Goal: Book appointment/travel/reservation

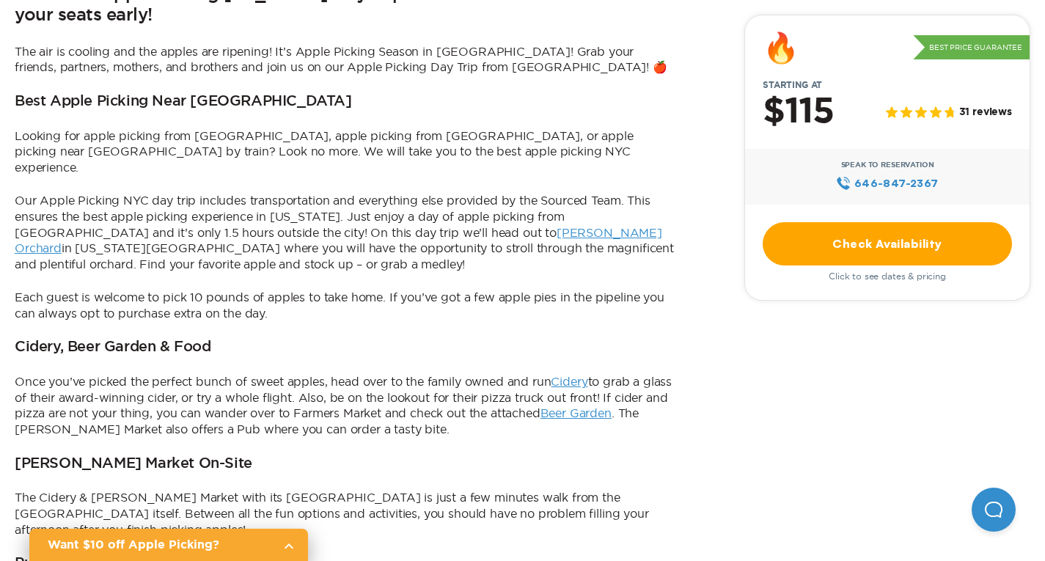
click at [763, 252] on link "Check Availability" at bounding box center [887, 243] width 249 height 43
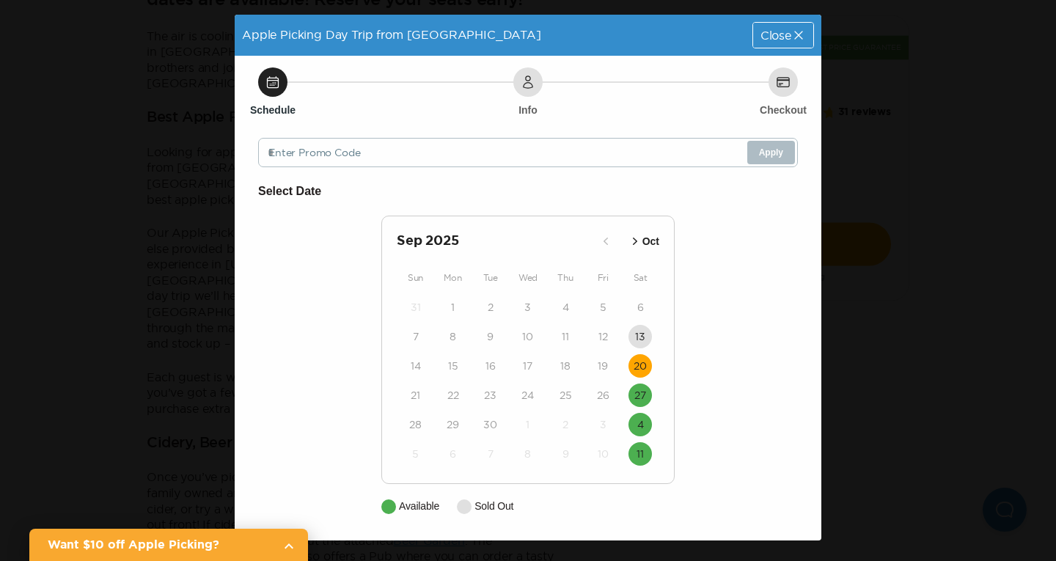
click at [636, 363] on time "20" at bounding box center [639, 366] width 13 height 15
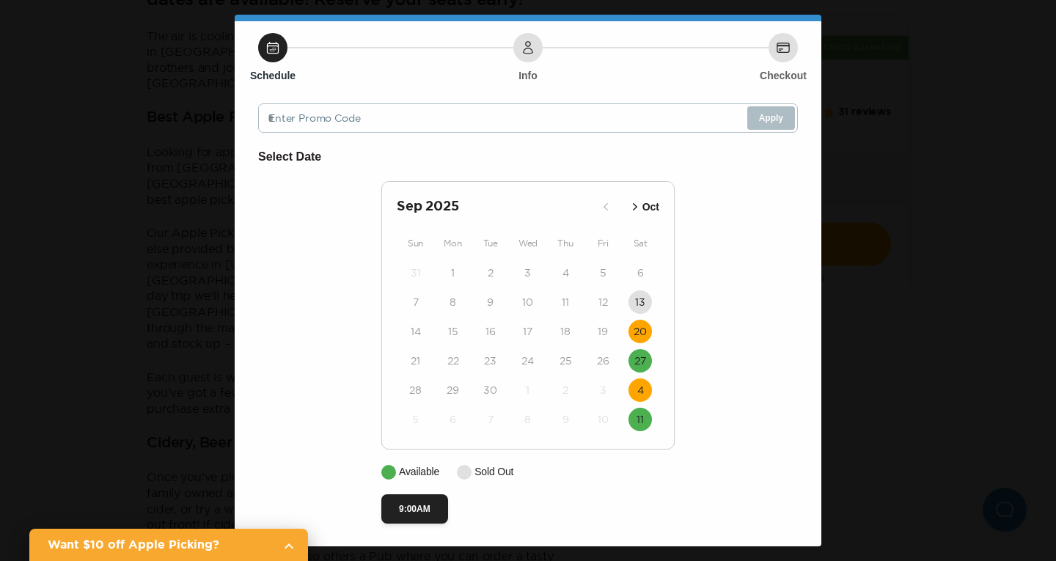
scroll to position [38, 0]
click at [639, 332] on time "20" at bounding box center [639, 330] width 13 height 15
click at [634, 356] on time "27" at bounding box center [640, 360] width 12 height 15
click at [637, 393] on time "4" at bounding box center [640, 389] width 7 height 15
click at [633, 427] on button "11" at bounding box center [639, 418] width 23 height 23
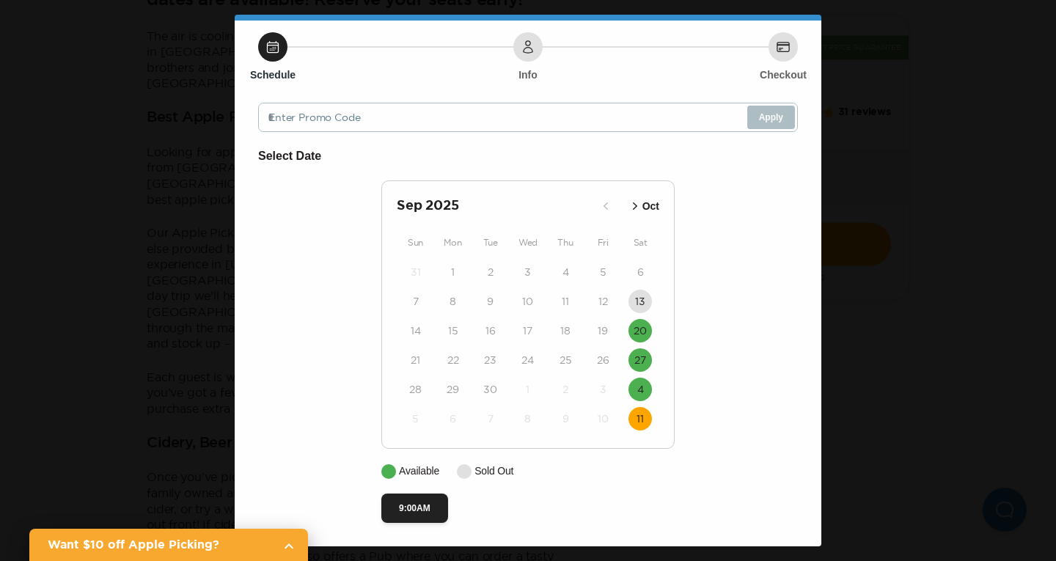
click at [650, 209] on p "Oct" at bounding box center [650, 206] width 17 height 15
click at [636, 307] on time "11" at bounding box center [639, 301] width 7 height 15
click at [743, 311] on div "Select Date [DATE] Sep Sun Mon Tue Wed Thu Fri Sat 28 29 30 1 2 3 4 5 6 7 8 9 1…" at bounding box center [528, 335] width 540 height 376
click at [902, 235] on div "Apple Picking Day Trip from [GEOGRAPHIC_DATA] Date: [DATE] Close Schedule Info …" at bounding box center [528, 280] width 1056 height 561
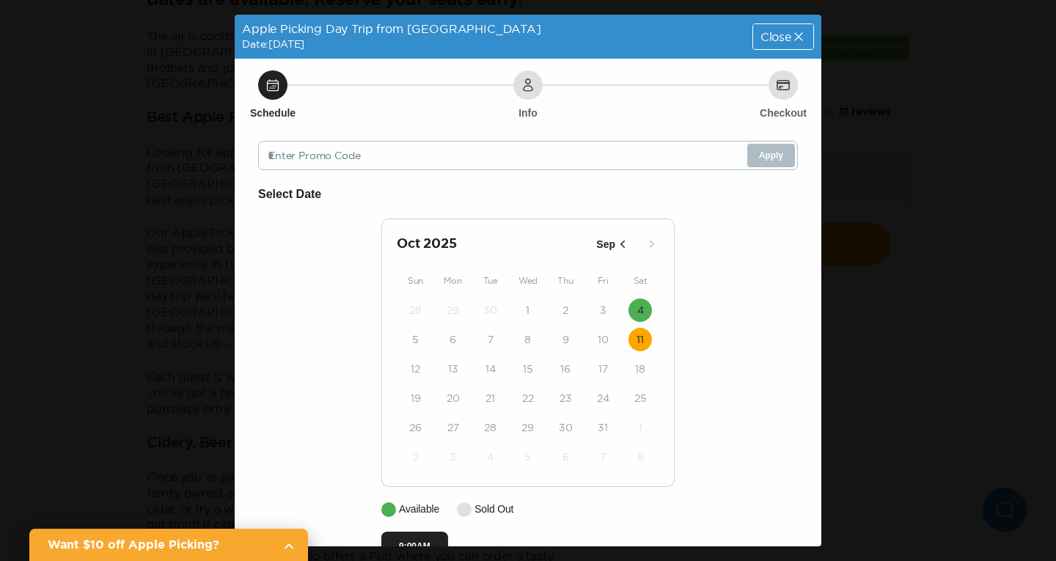
click at [791, 37] on icon at bounding box center [798, 36] width 15 height 15
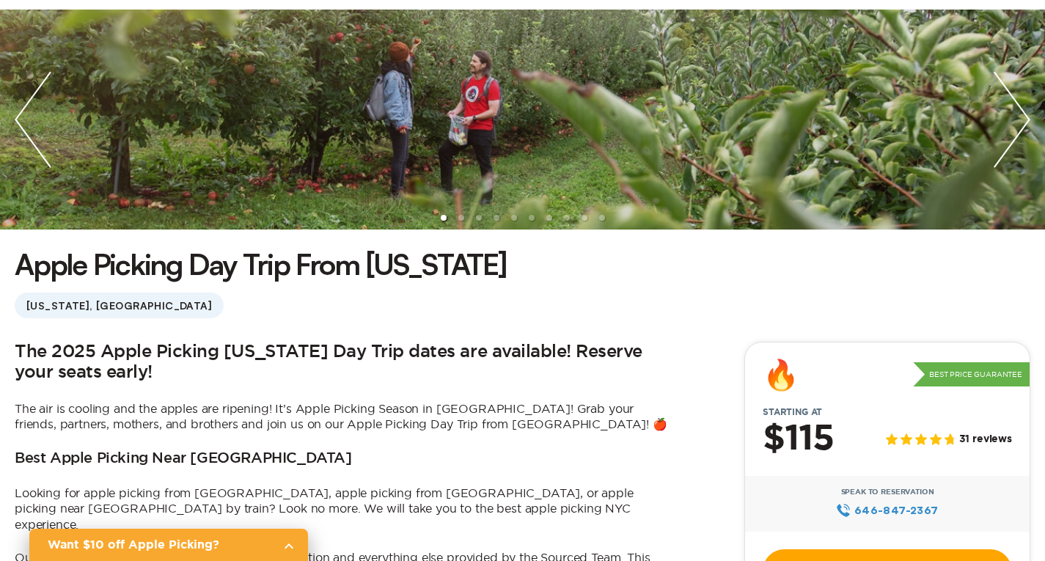
scroll to position [220, 0]
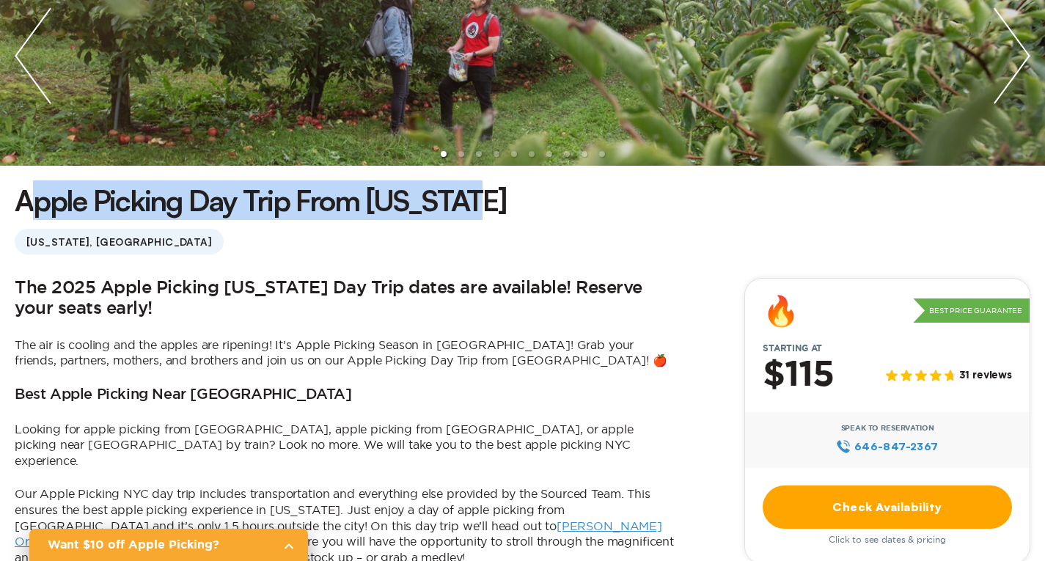
drag, startPoint x: 159, startPoint y: 213, endPoint x: 537, endPoint y: 208, distance: 378.4
click at [664, 209] on div "Apple Picking Day Trip From [US_STATE] [US_STATE], [GEOGRAPHIC_DATA]" at bounding box center [522, 217] width 1015 height 74
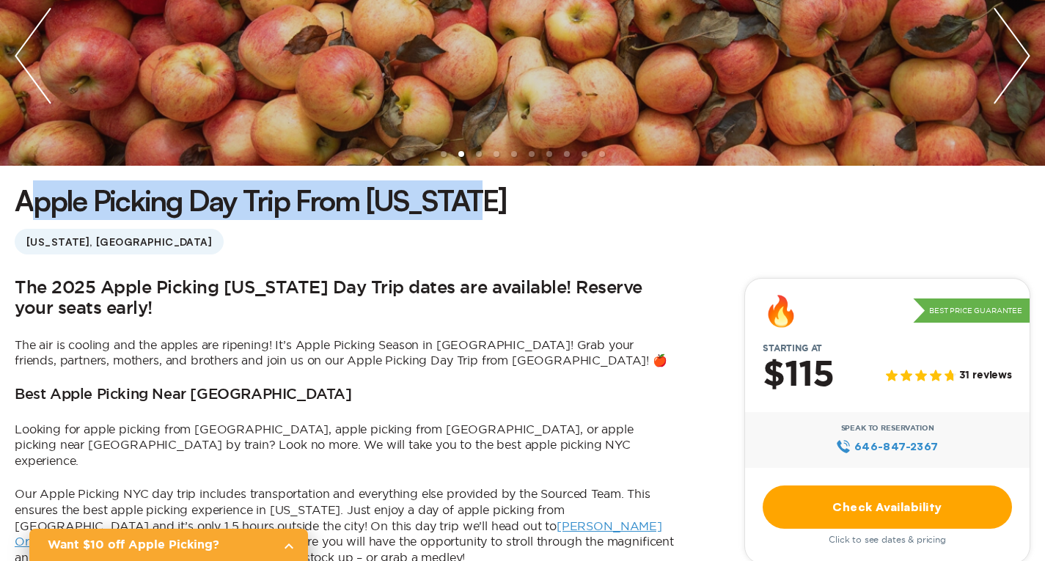
click at [507, 201] on h1 "Apple Picking Day Trip From [US_STATE]" at bounding box center [261, 200] width 492 height 40
drag, startPoint x: 658, startPoint y: 199, endPoint x: 145, endPoint y: 196, distance: 512.5
click at [145, 196] on div "Apple Picking Day Trip From [US_STATE] [US_STATE], [GEOGRAPHIC_DATA]" at bounding box center [522, 217] width 1015 height 74
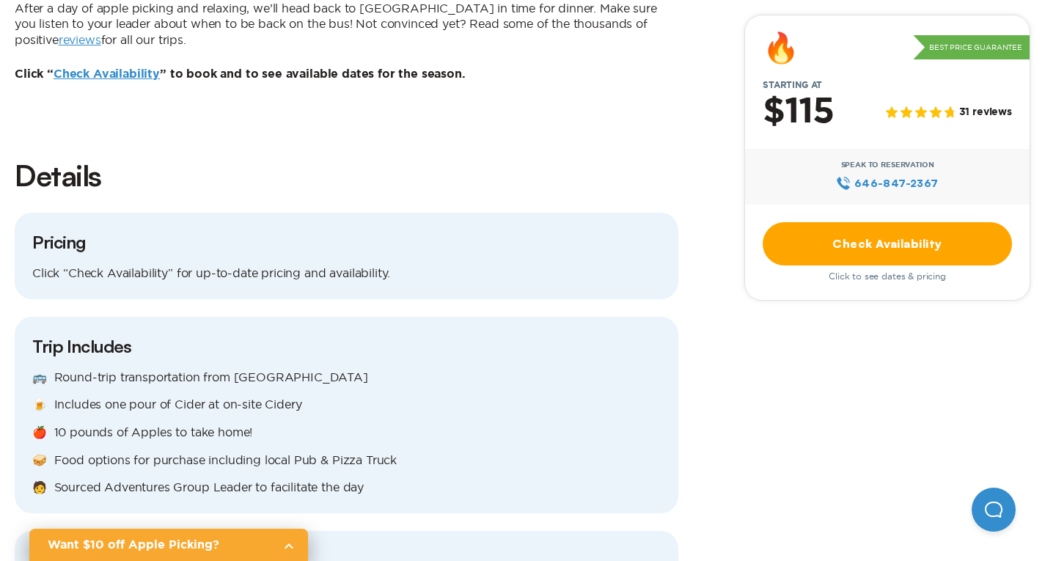
scroll to position [1246, 0]
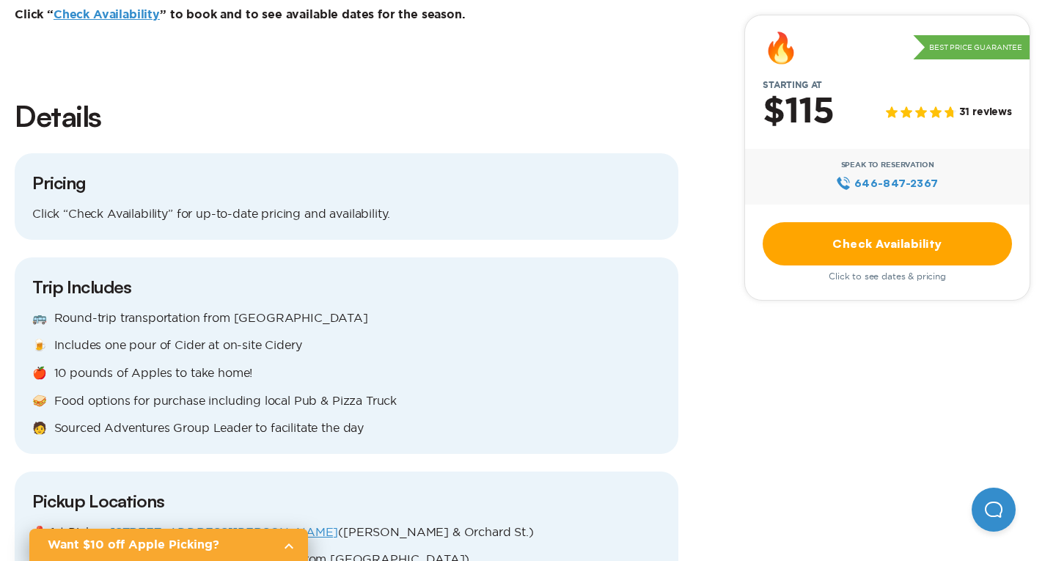
click at [160, 21] on link "Check Availability" at bounding box center [107, 15] width 106 height 12
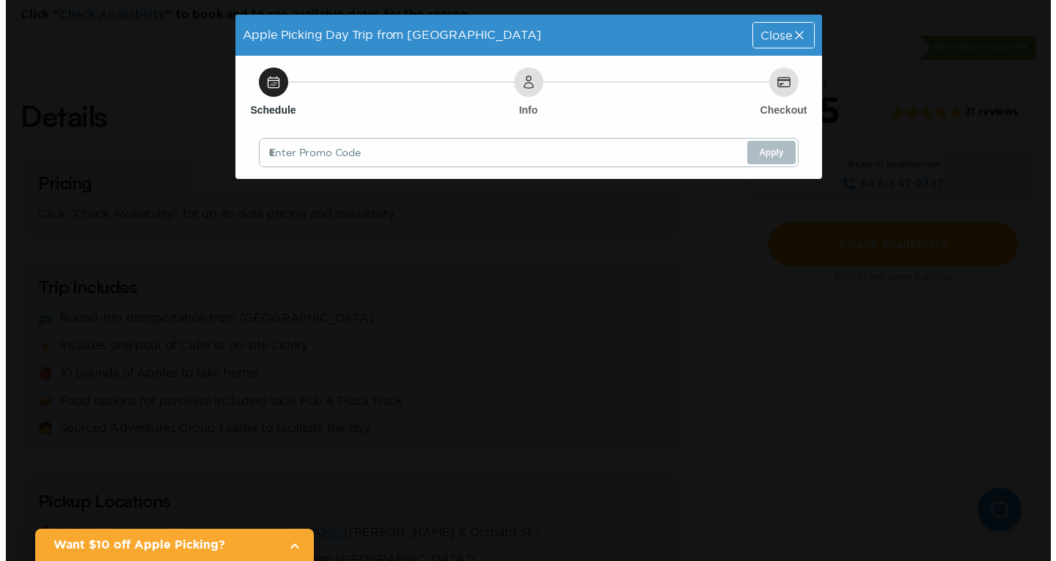
scroll to position [0, 0]
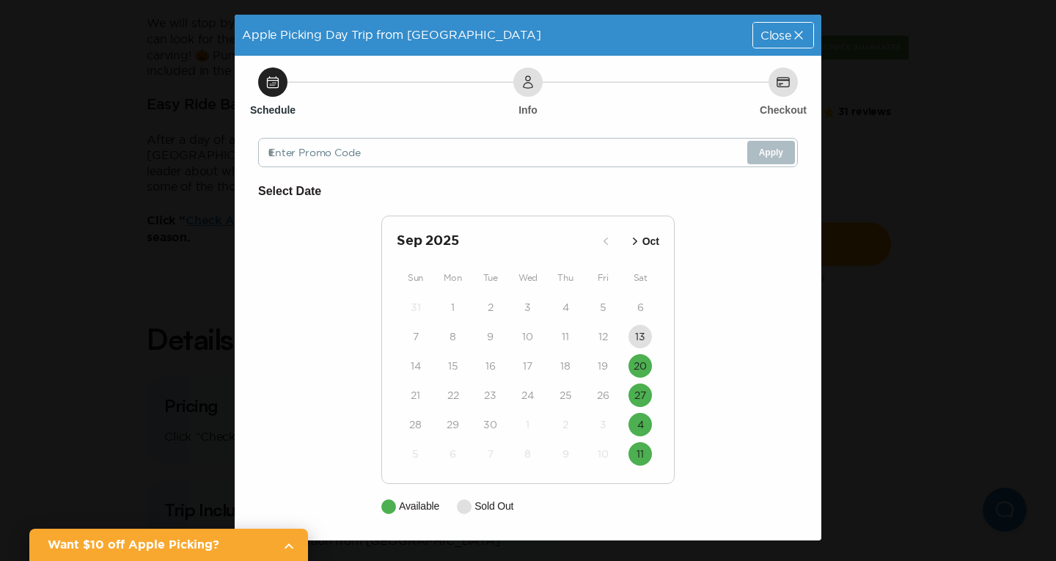
click at [858, 123] on div "Apple Picking Day Trip from [GEOGRAPHIC_DATA] Close Schedule Info Checkout Ente…" at bounding box center [528, 280] width 1056 height 561
click at [783, 27] on div "Close" at bounding box center [783, 35] width 60 height 25
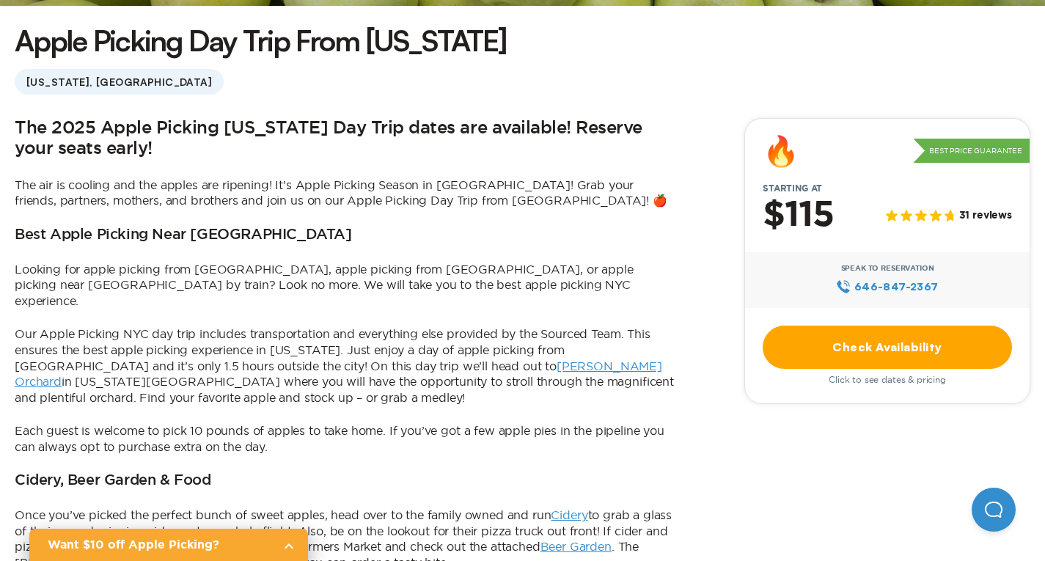
scroll to position [440, 0]
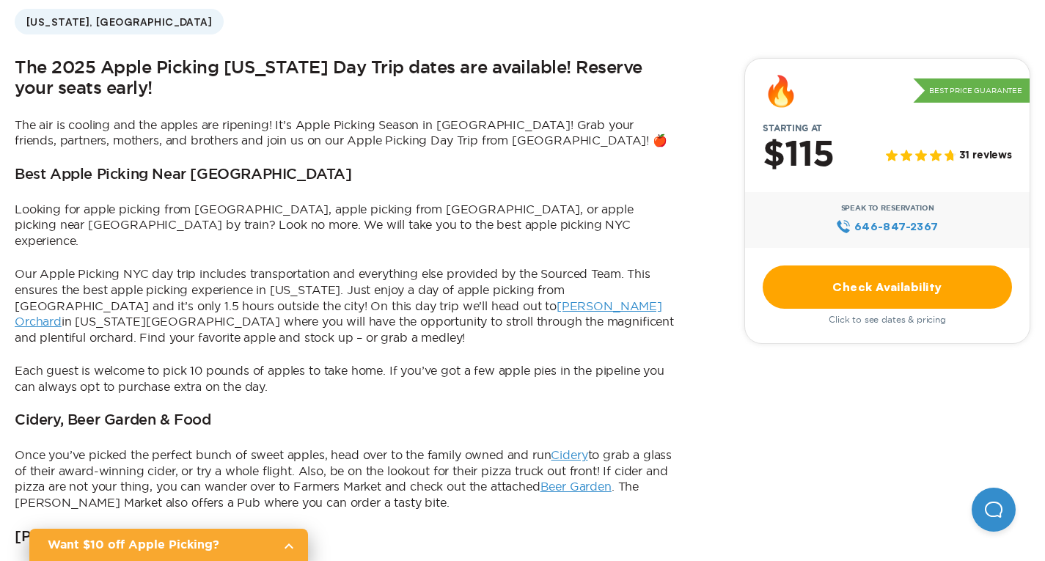
click at [765, 277] on link "Check Availability" at bounding box center [887, 286] width 249 height 43
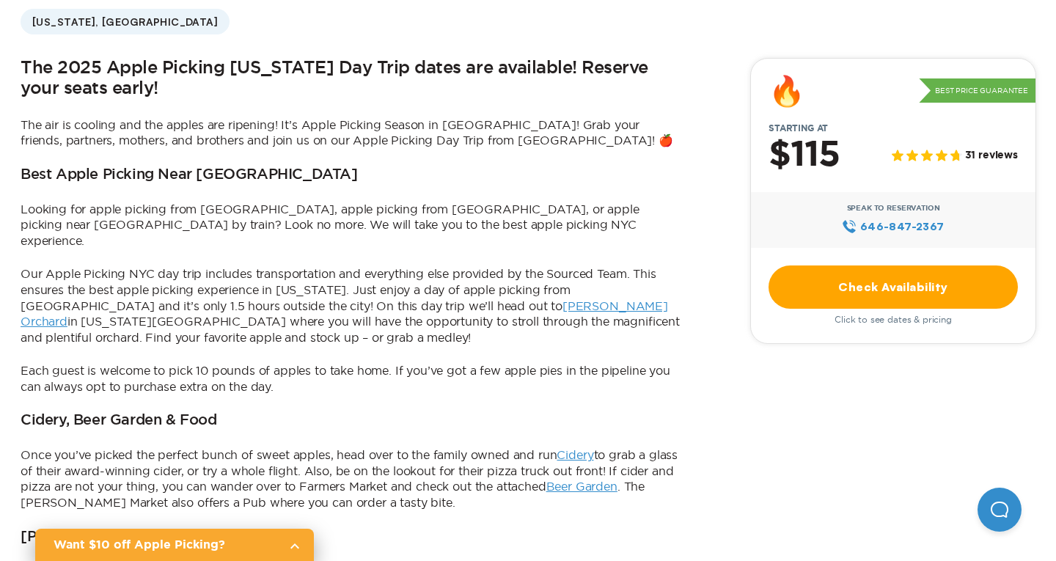
scroll to position [0, 0]
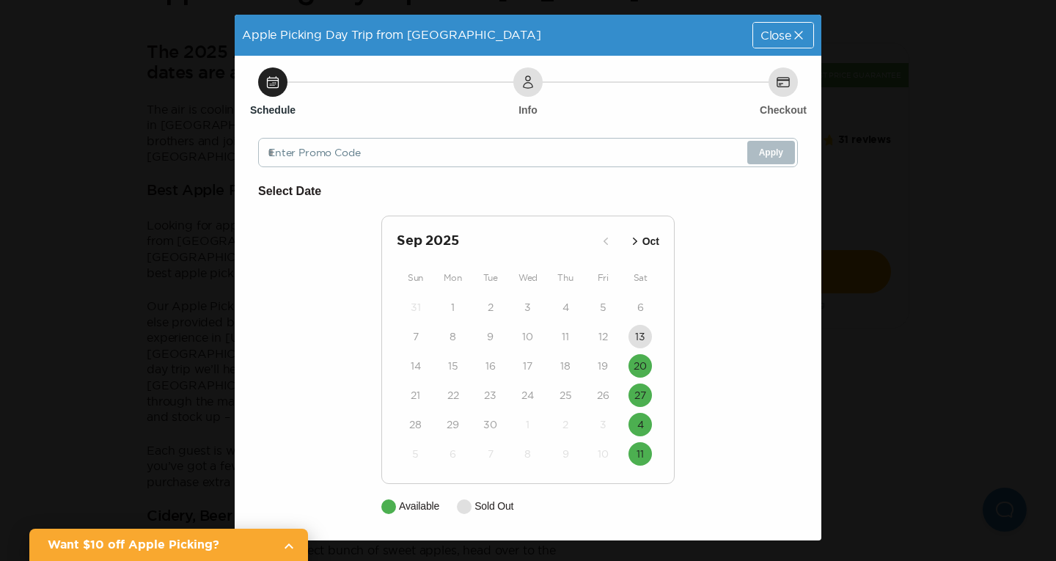
click at [657, 236] on p "Oct" at bounding box center [650, 241] width 17 height 15
click at [636, 327] on button "11" at bounding box center [639, 336] width 23 height 23
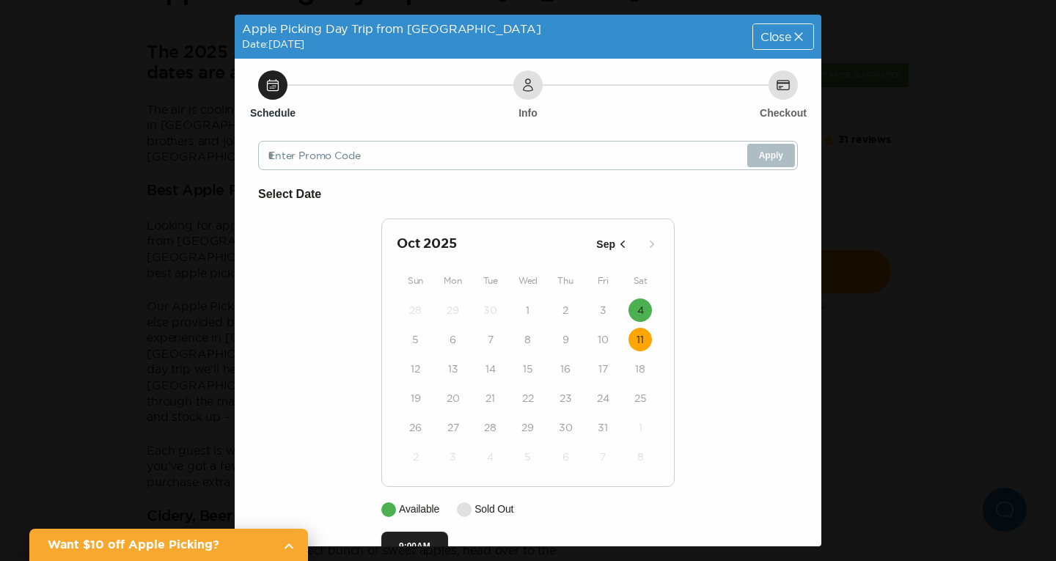
scroll to position [38, 0]
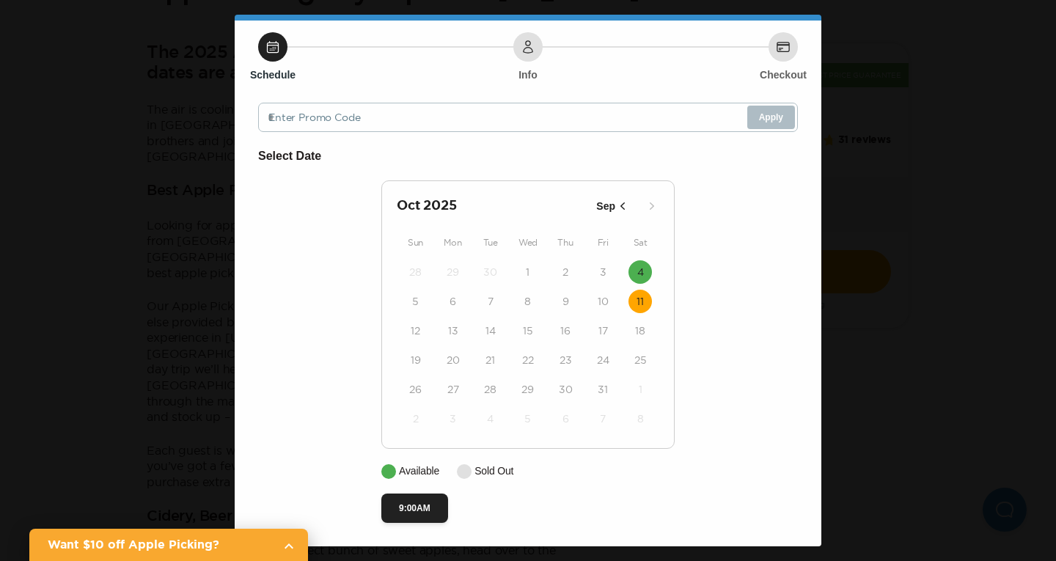
click at [623, 202] on icon "button" at bounding box center [622, 206] width 15 height 15
click at [637, 386] on time "4" at bounding box center [640, 389] width 7 height 15
click at [636, 342] on button "20" at bounding box center [639, 330] width 23 height 23
click at [895, 189] on div "Apple Picking Day Trip from [GEOGRAPHIC_DATA] Date: [DATE] Close Schedule Info …" at bounding box center [528, 280] width 1056 height 561
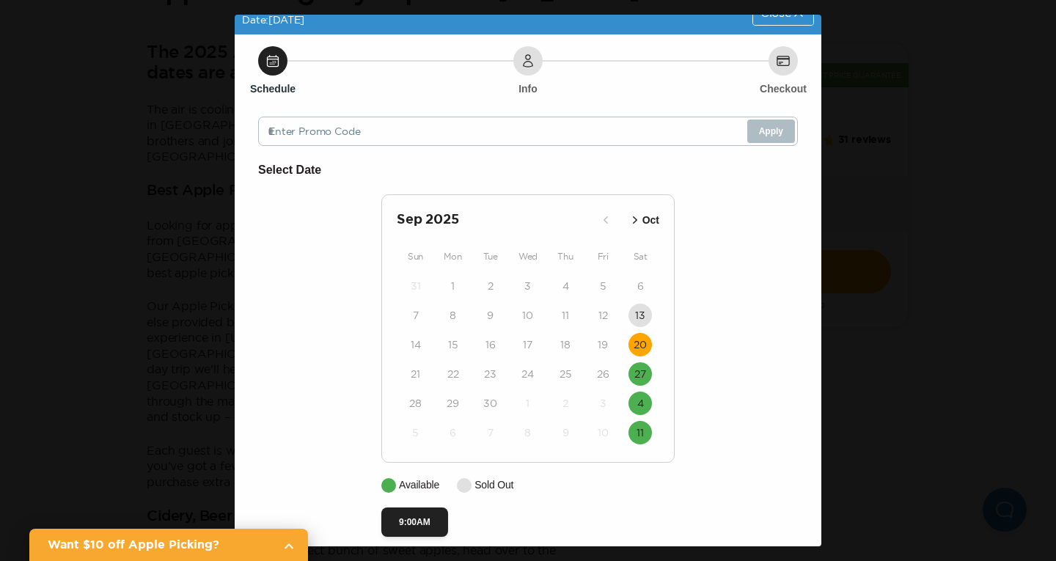
scroll to position [0, 0]
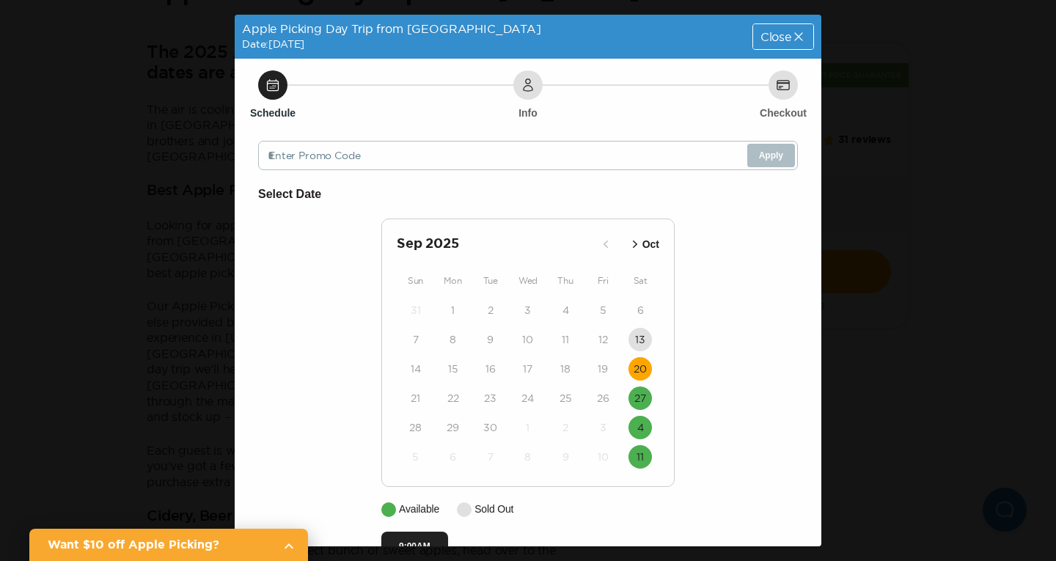
click at [754, 51] on div "Apple Picking Day Trip from [GEOGRAPHIC_DATA] Date: [DATE] Close" at bounding box center [528, 37] width 587 height 44
click at [753, 44] on div "Close" at bounding box center [783, 36] width 60 height 25
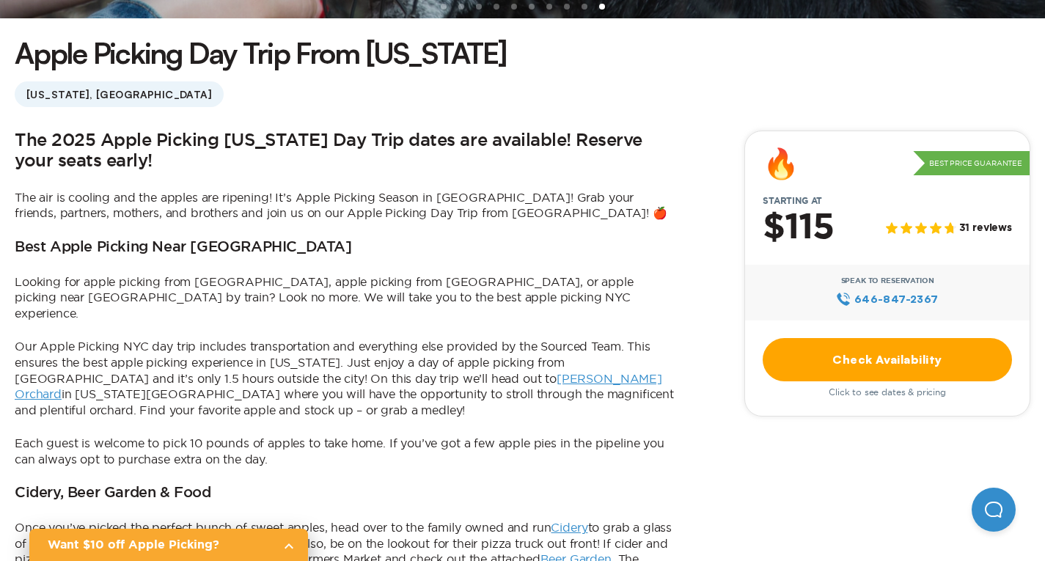
scroll to position [367, 0]
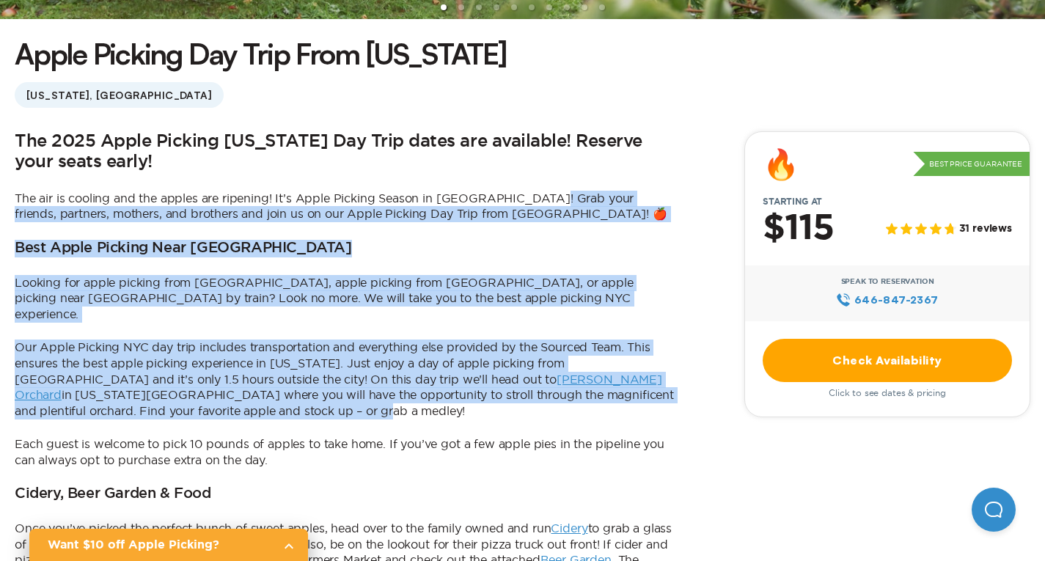
drag, startPoint x: 252, startPoint y: 196, endPoint x: 458, endPoint y: 447, distance: 324.6
click at [458, 447] on div "The 2025 Apple Picking [US_STATE] Day Trip dates are available! Reserve your se…" at bounding box center [347, 517] width 664 height 772
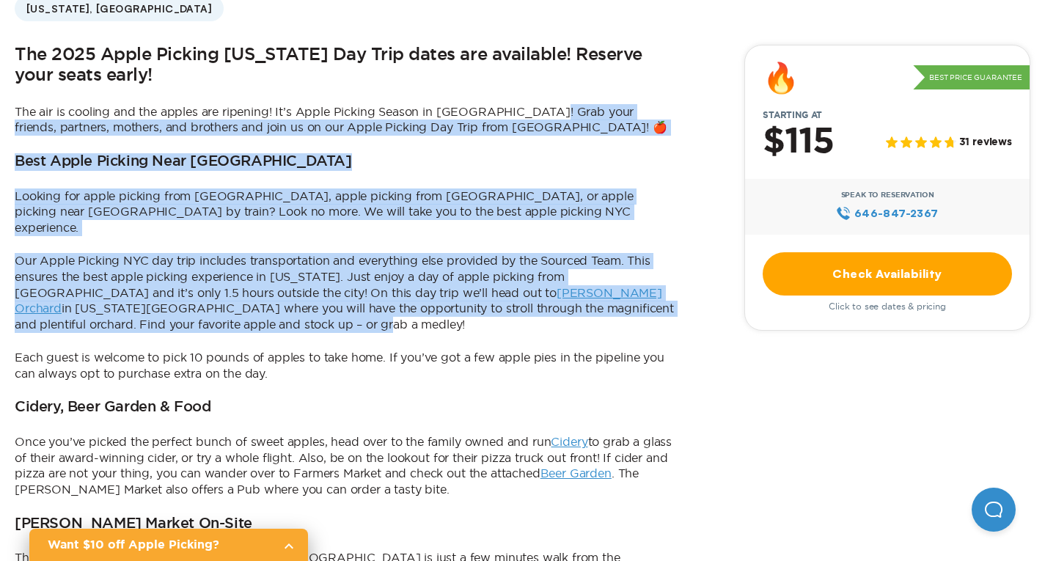
scroll to position [587, 0]
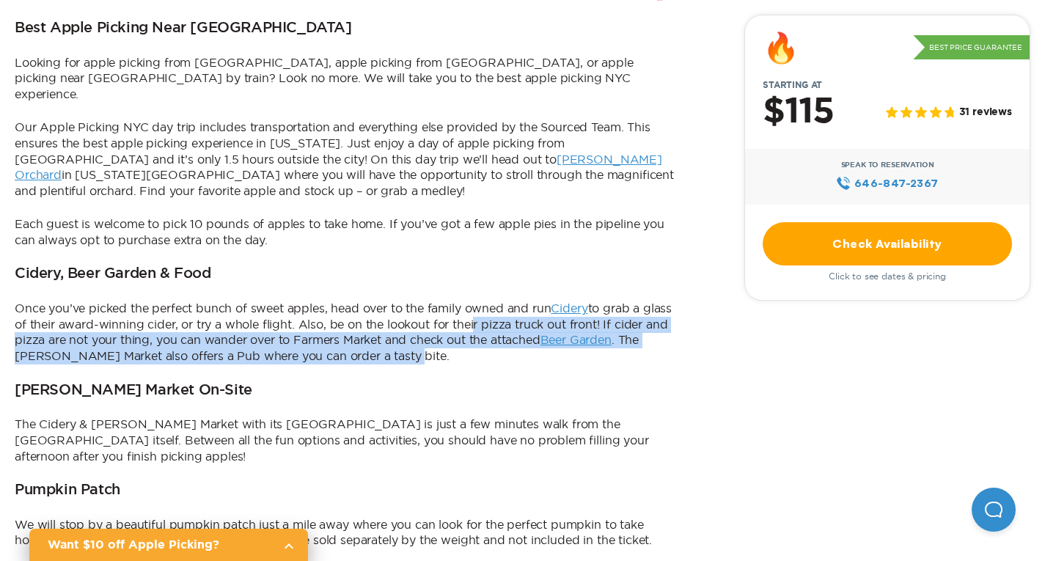
drag, startPoint x: 468, startPoint y: 383, endPoint x: 474, endPoint y: 436, distance: 52.4
click at [474, 364] on p "Once you’ve picked the perfect bunch of sweet apples, head over to the family o…" at bounding box center [347, 332] width 664 height 63
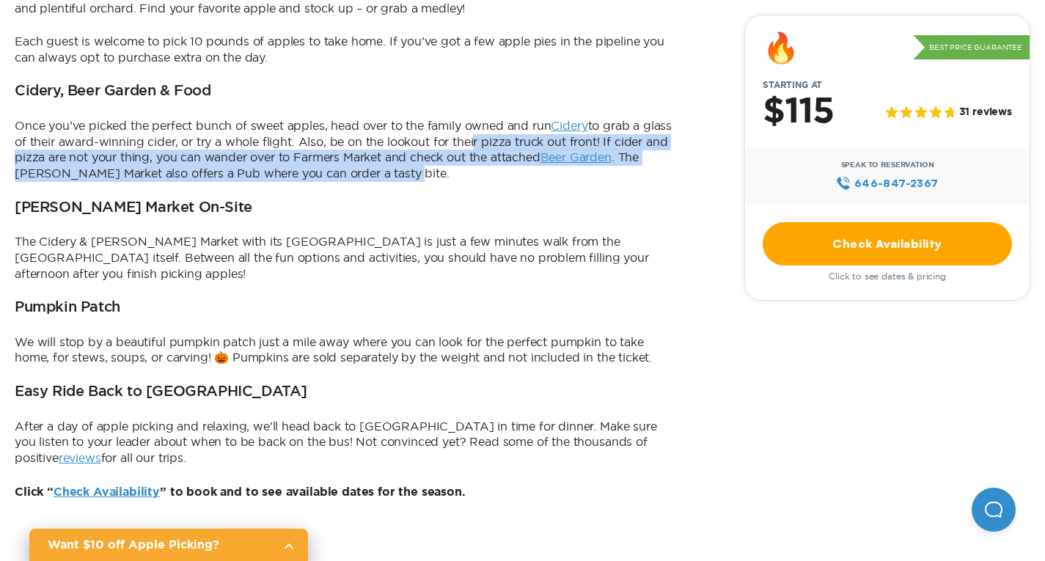
scroll to position [880, 0]
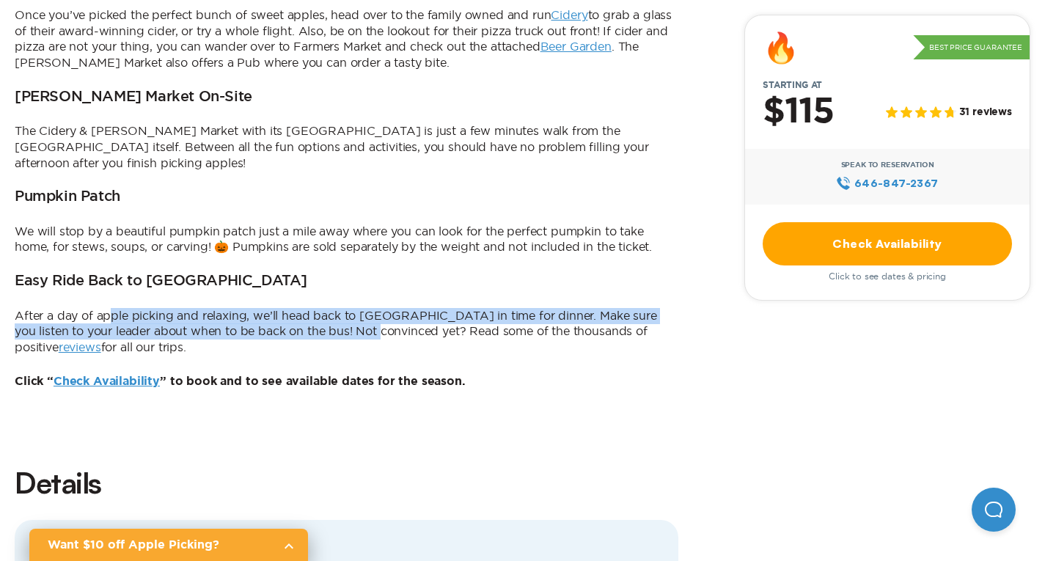
drag, startPoint x: 240, startPoint y: 449, endPoint x: 348, endPoint y: 469, distance: 109.6
click at [348, 356] on p "After a day of apple picking and relaxing, we’ll head back to [GEOGRAPHIC_DATA]…" at bounding box center [347, 332] width 664 height 48
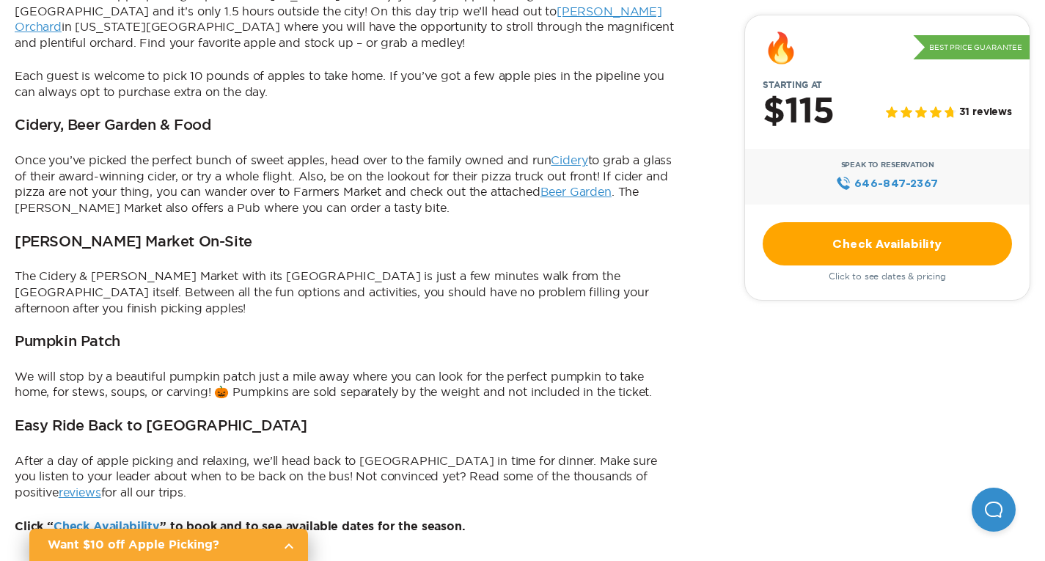
scroll to position [733, 0]
